Goal: Check status: Check status

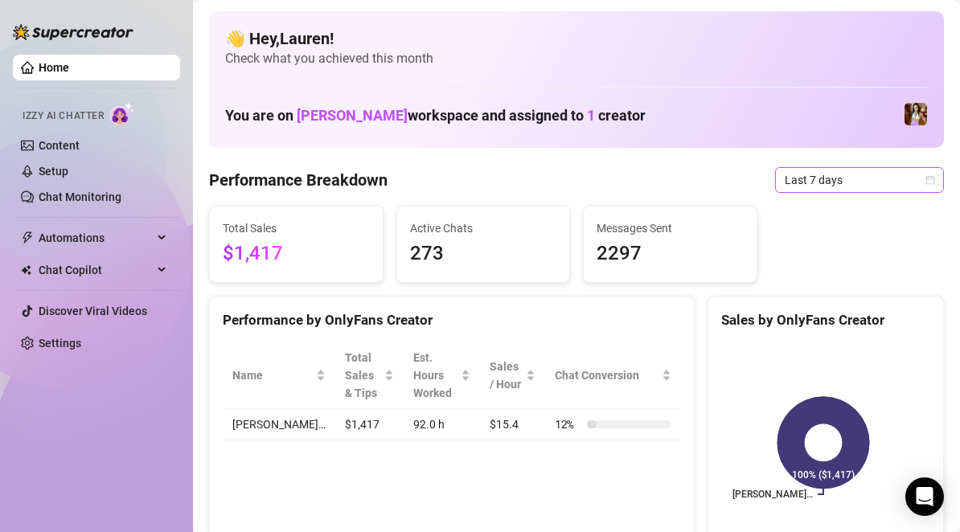
click at [926, 183] on icon "calendar" at bounding box center [931, 180] width 10 height 10
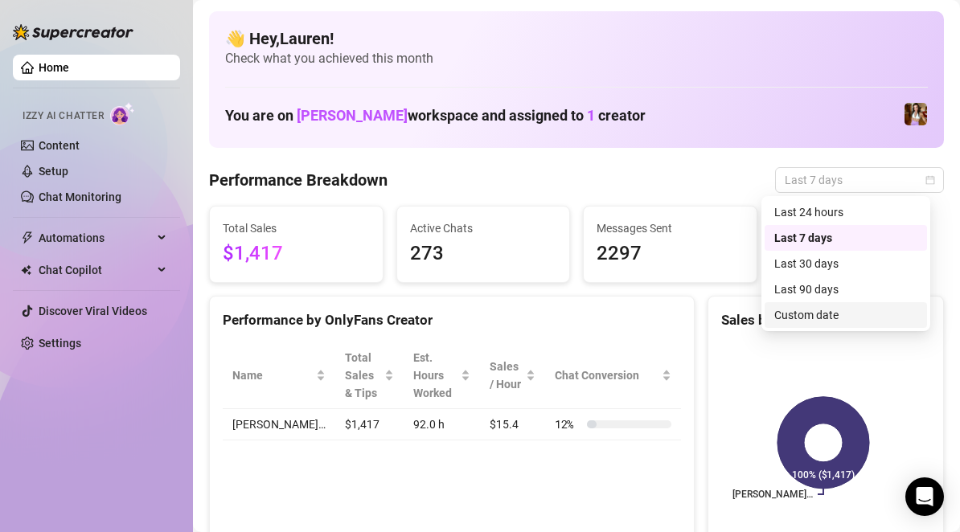
click at [827, 310] on div "Custom date" at bounding box center [846, 315] width 143 height 18
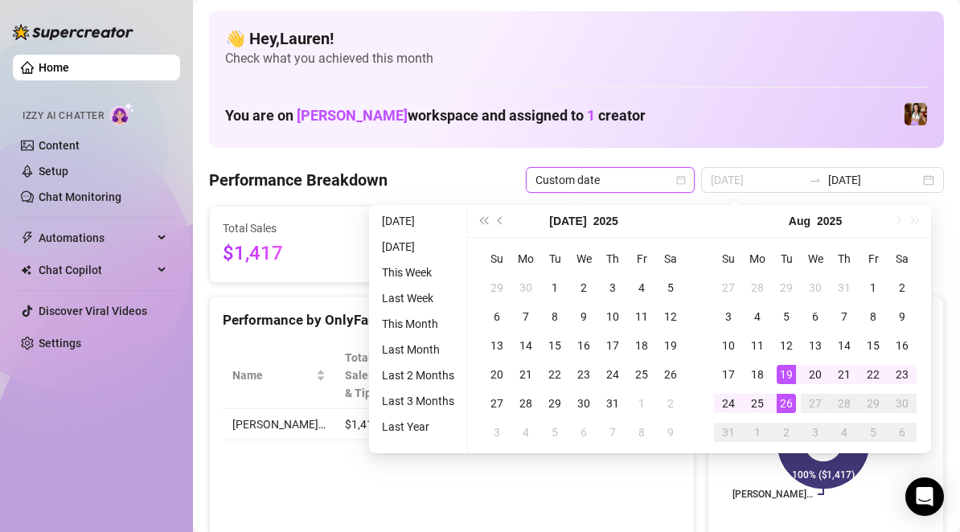
type input "2025-08-26"
click at [779, 401] on div "26" at bounding box center [786, 403] width 19 height 19
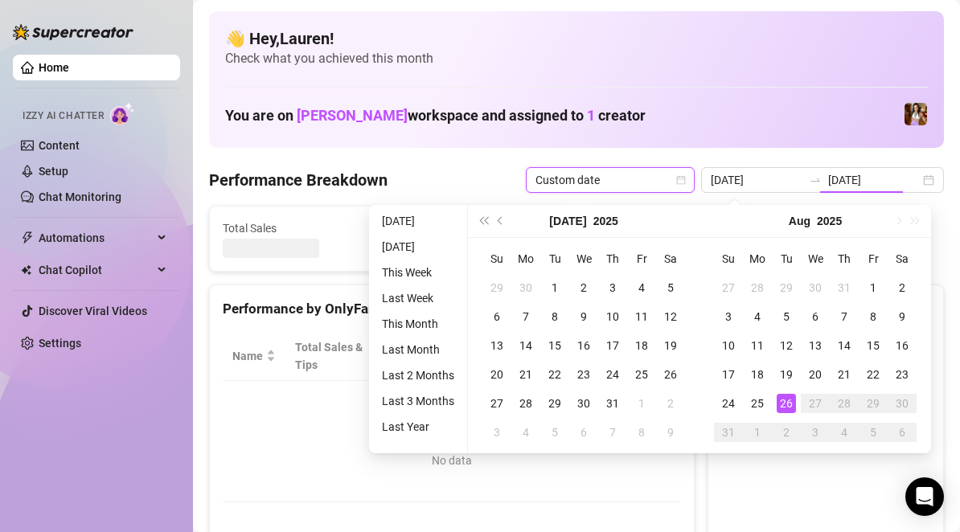
type input "2025-08-26"
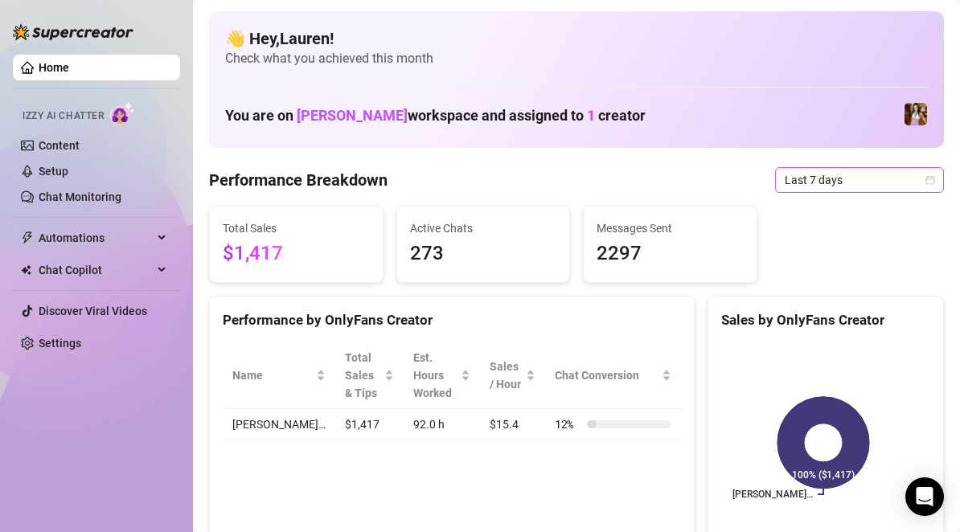
click at [905, 188] on span "Last 7 days" at bounding box center [860, 180] width 150 height 24
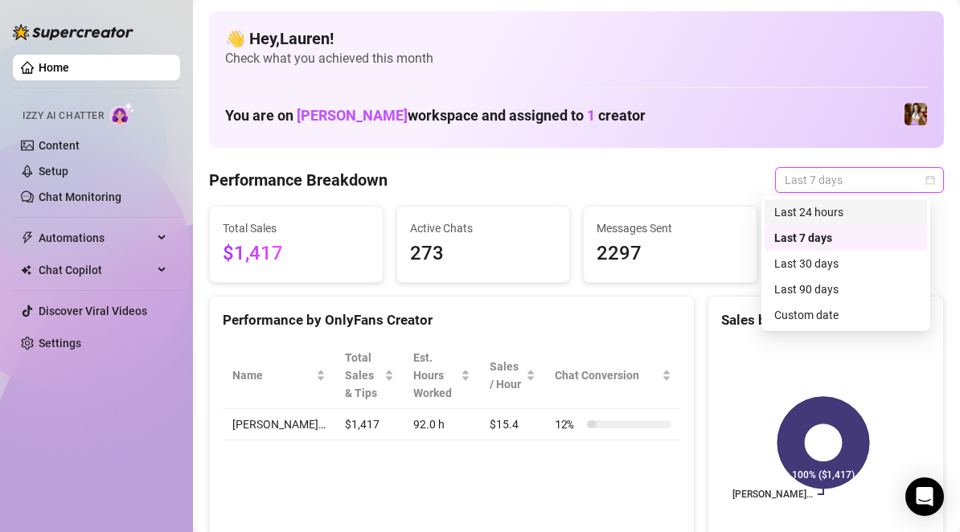
click at [845, 221] on div "Last 24 hours" at bounding box center [846, 212] width 162 height 26
